Goal: Use online tool/utility

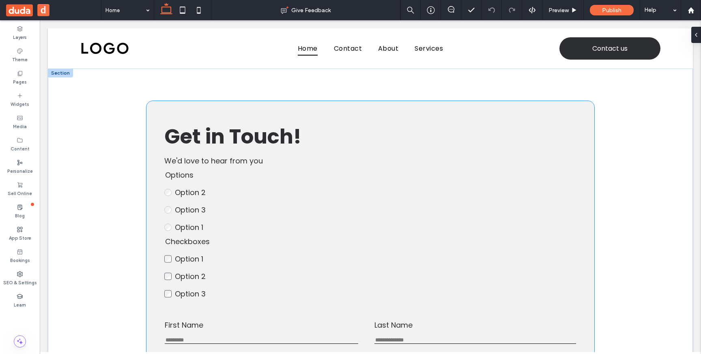
click at [219, 207] on label "Option 3" at bounding box center [230, 209] width 111 height 11
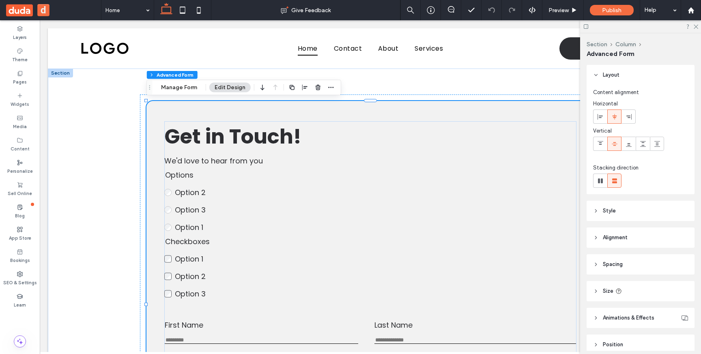
click at [219, 207] on label "Option 3" at bounding box center [230, 209] width 111 height 11
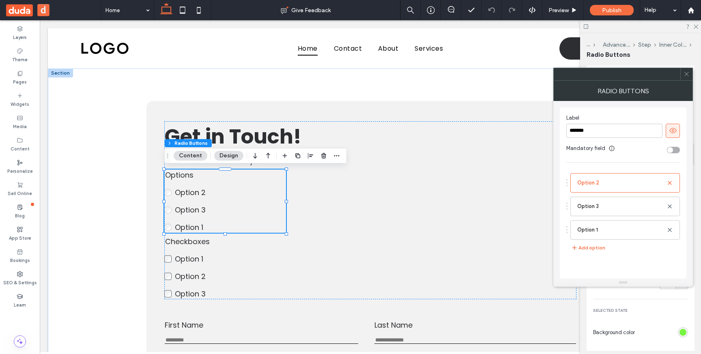
click at [686, 71] on icon at bounding box center [687, 74] width 6 height 6
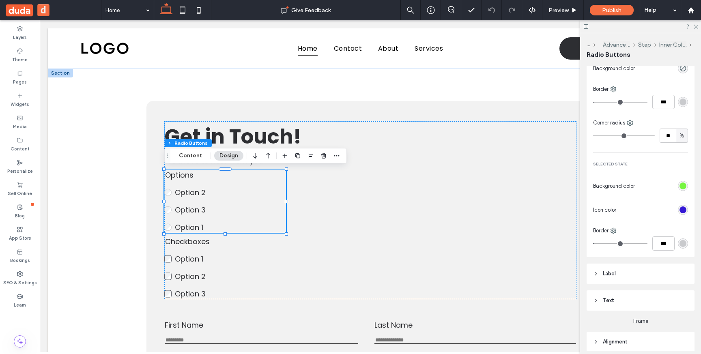
scroll to position [177, 0]
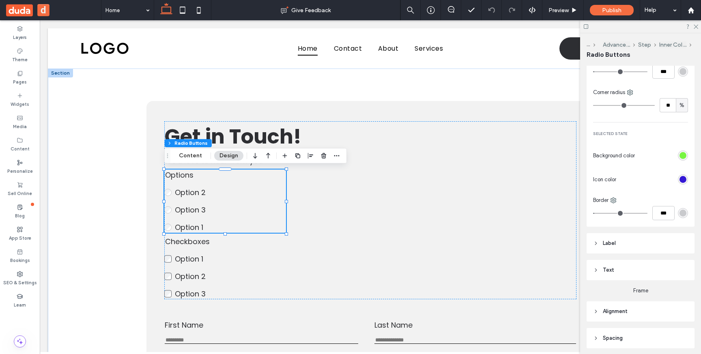
click at [682, 178] on div "rgba(52,24,213,1)" at bounding box center [682, 179] width 7 height 7
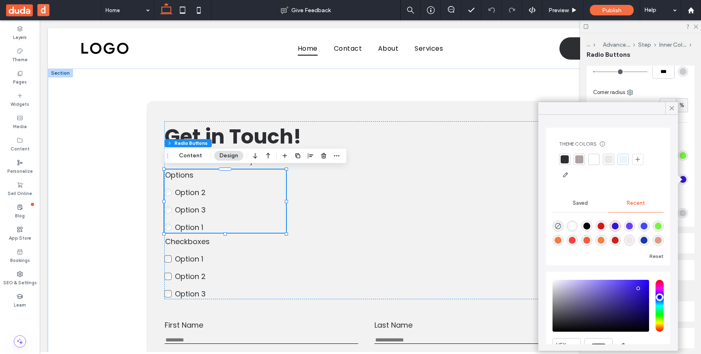
click at [615, 224] on div "rgba(52, 24, 213, 1)" at bounding box center [615, 226] width 7 height 7
click at [603, 223] on div "rgba(213, 24, 24, 1)" at bounding box center [601, 226] width 7 height 7
type input "*******"
click at [671, 105] on icon at bounding box center [671, 108] width 7 height 7
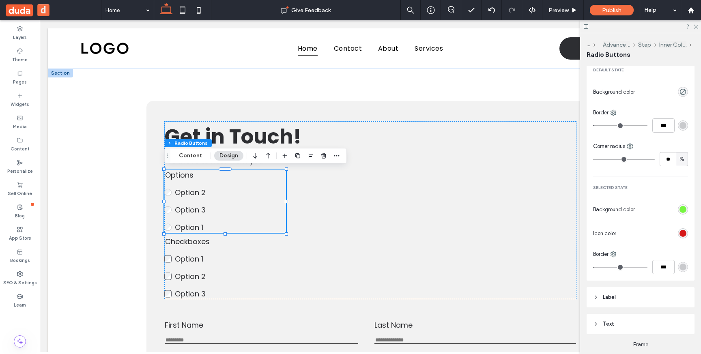
scroll to position [162, 0]
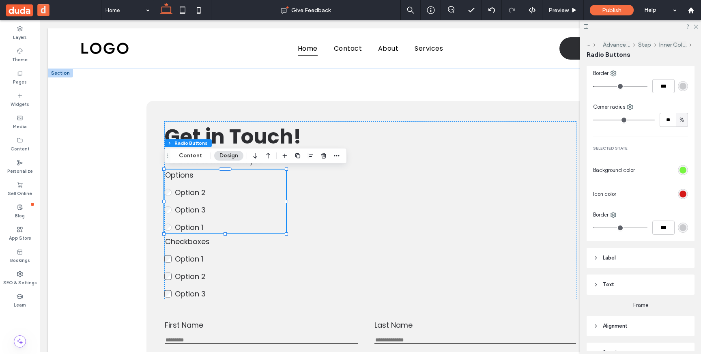
click at [617, 256] on header "Label" at bounding box center [641, 258] width 108 height 20
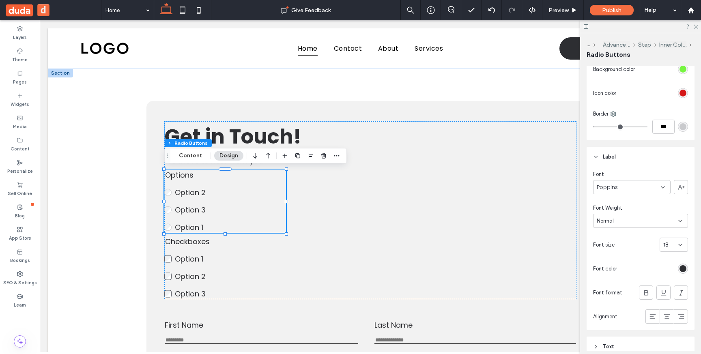
scroll to position [308, 0]
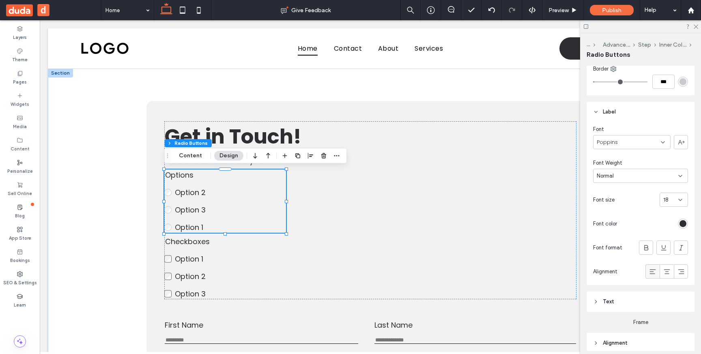
click at [652, 272] on icon at bounding box center [653, 272] width 8 height 8
click at [664, 271] on icon at bounding box center [667, 272] width 8 height 8
click at [682, 271] on use at bounding box center [681, 271] width 6 height 5
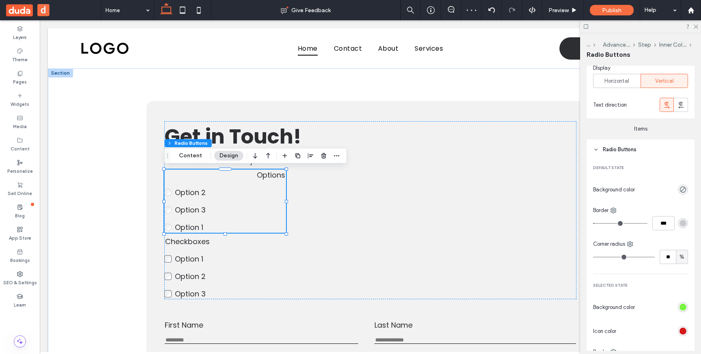
scroll to position [0, 0]
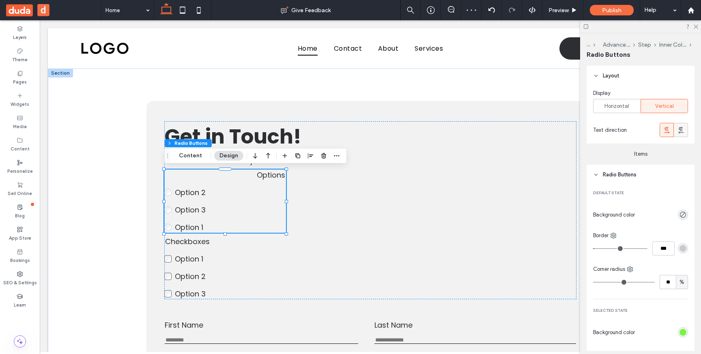
click at [677, 133] on icon at bounding box center [681, 130] width 8 height 8
click at [668, 133] on icon at bounding box center [667, 130] width 8 height 8
click at [684, 129] on icon at bounding box center [681, 130] width 8 height 8
click at [667, 130] on use at bounding box center [666, 130] width 5 height 6
click at [682, 130] on icon at bounding box center [681, 130] width 8 height 8
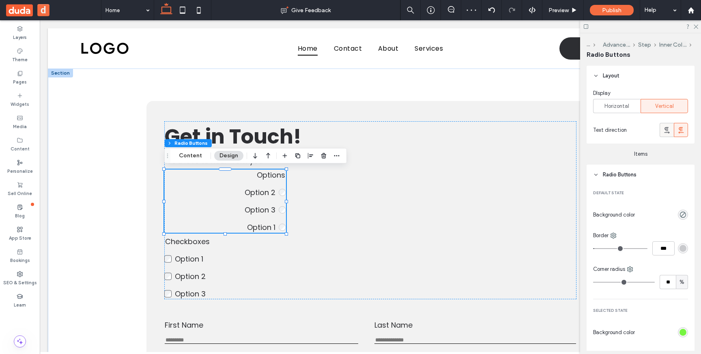
click at [667, 131] on icon at bounding box center [667, 130] width 8 height 8
click at [624, 105] on span "Horizontal" at bounding box center [616, 106] width 25 height 8
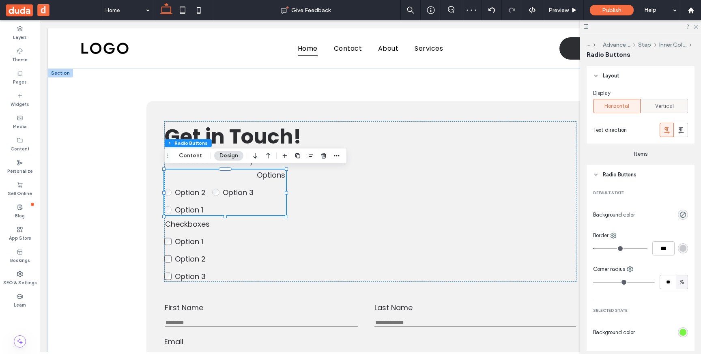
click at [668, 105] on span "Vertical" at bounding box center [664, 106] width 19 height 8
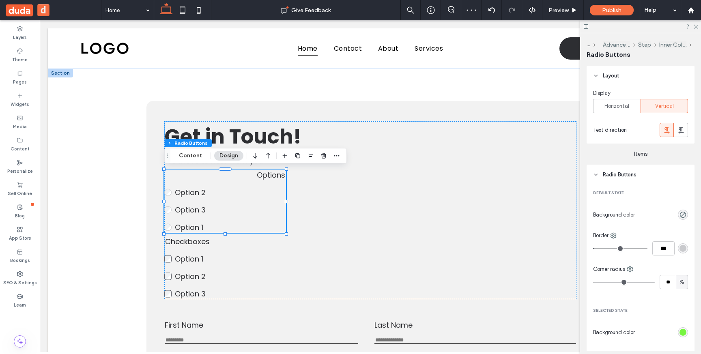
click at [19, 318] on div at bounding box center [20, 316] width 40 height 8
click at [251, 125] on span "Get in Touch! ﻿" at bounding box center [232, 136] width 137 height 29
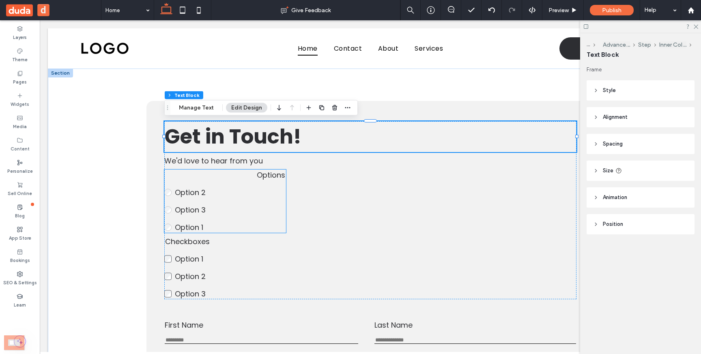
click at [241, 190] on label "Option 2" at bounding box center [230, 192] width 111 height 11
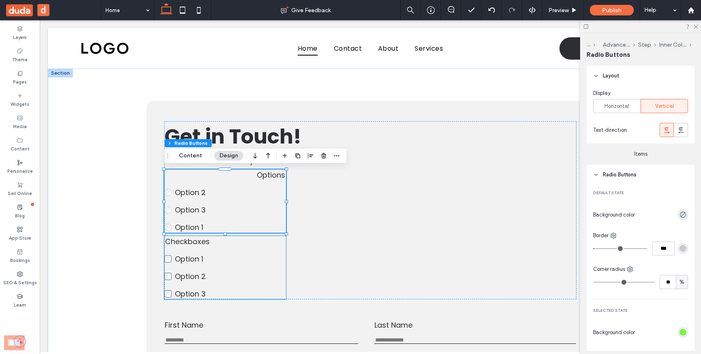
click at [227, 283] on fieldset "Checkboxes Option 1 Option 2 Option 3 This is required" at bounding box center [225, 267] width 122 height 63
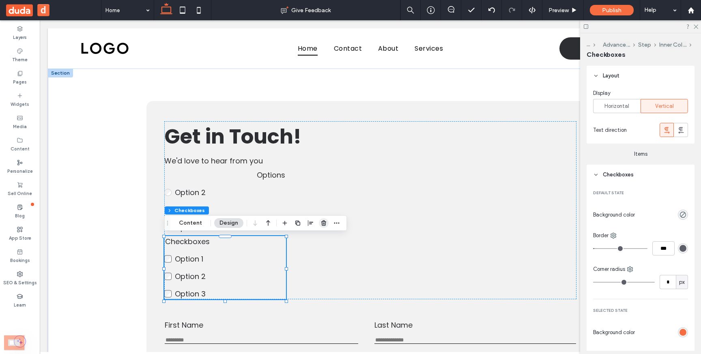
click at [323, 225] on icon "button" at bounding box center [323, 223] width 6 height 6
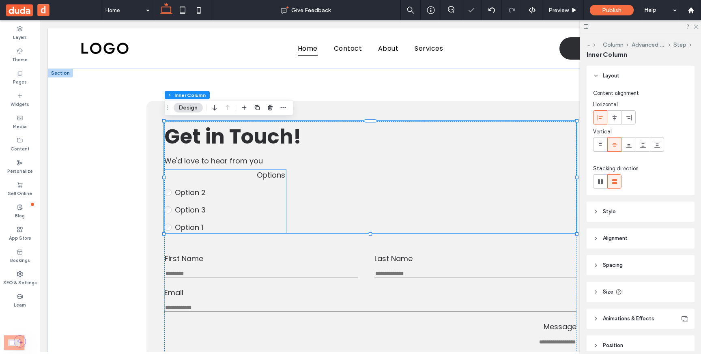
click at [233, 217] on fieldset "Options Option 2 Option 3 Option 1 This is required" at bounding box center [225, 201] width 122 height 63
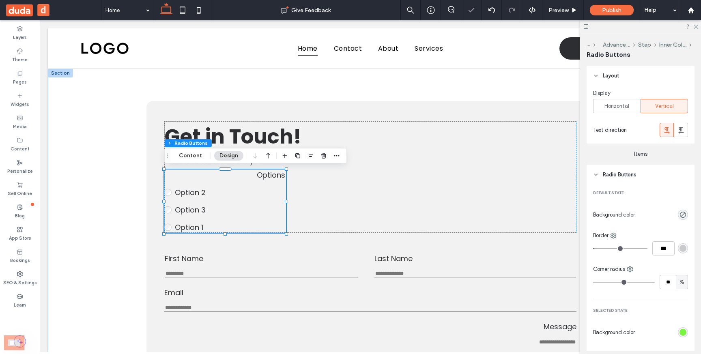
click at [233, 217] on div "Options Option 2 Option 3 Option 1 This is required" at bounding box center [225, 201] width 122 height 63
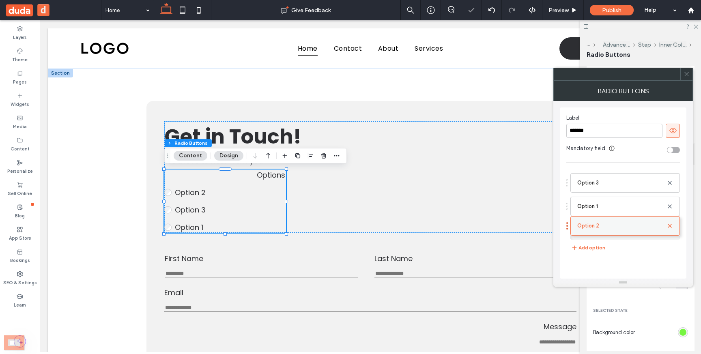
drag, startPoint x: 605, startPoint y: 186, endPoint x: 604, endPoint y: 223, distance: 36.9
click at [686, 76] on icon at bounding box center [687, 74] width 6 height 6
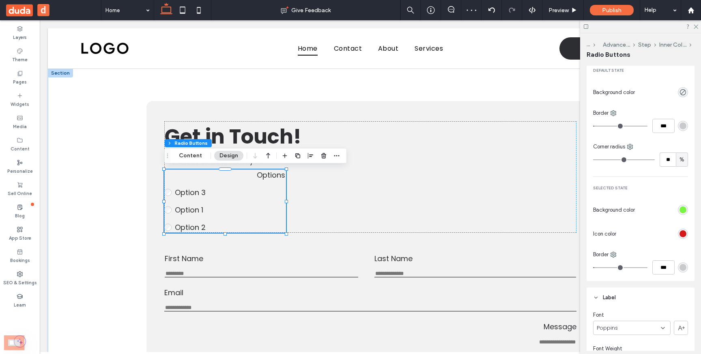
scroll to position [145, 0]
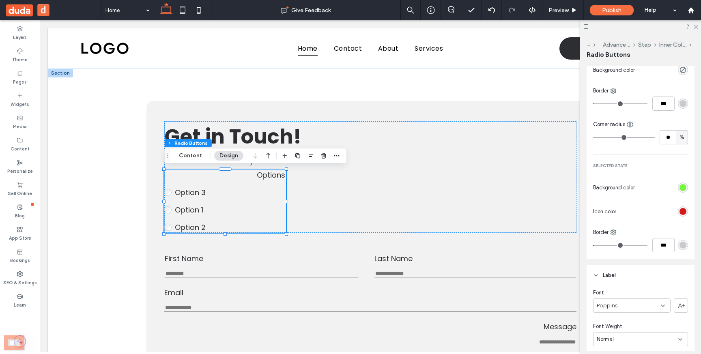
click at [684, 189] on div "rgba(119,245,65,1)" at bounding box center [682, 187] width 7 height 7
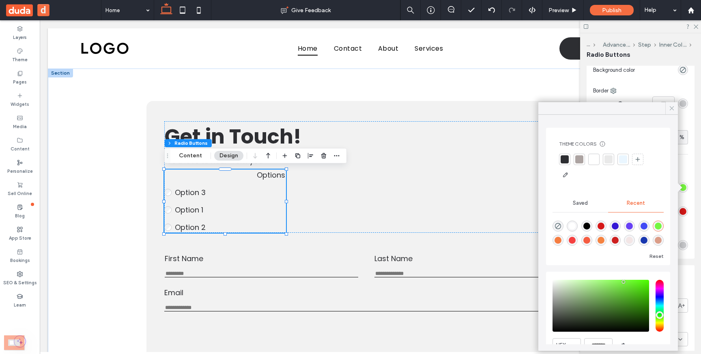
click at [673, 107] on use at bounding box center [672, 108] width 4 height 4
